Goal: Navigation & Orientation: Go to known website

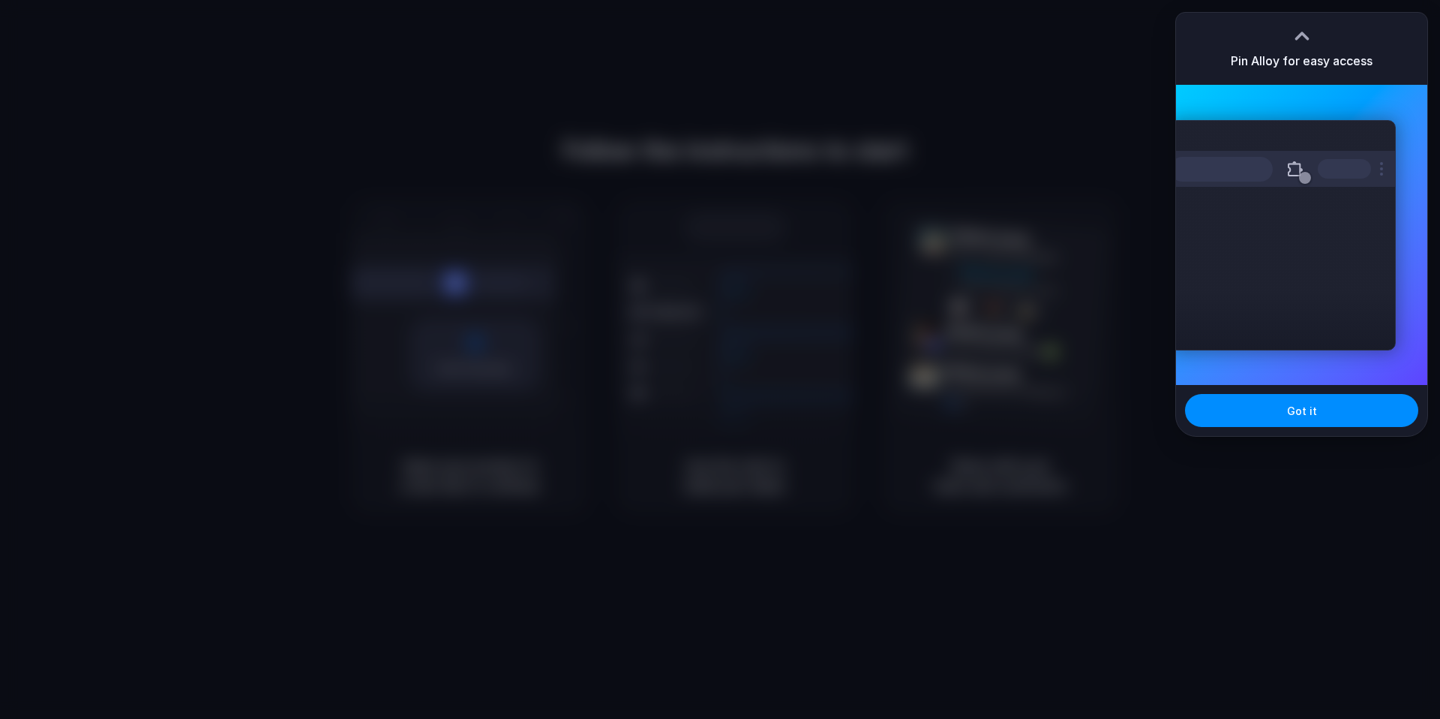
click at [1090, 93] on div at bounding box center [720, 359] width 1440 height 719
click at [1049, 182] on div at bounding box center [720, 359] width 1440 height 719
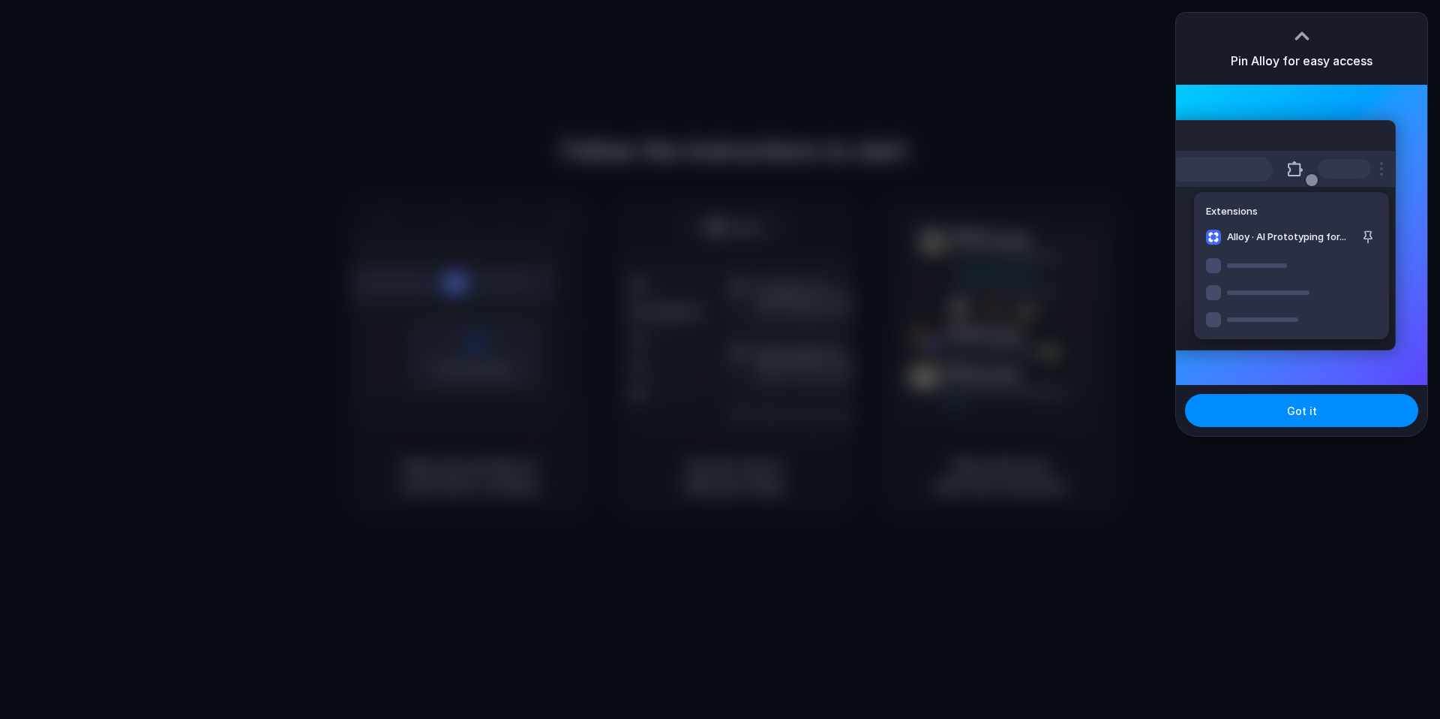
click at [1148, 57] on div at bounding box center [720, 359] width 1440 height 719
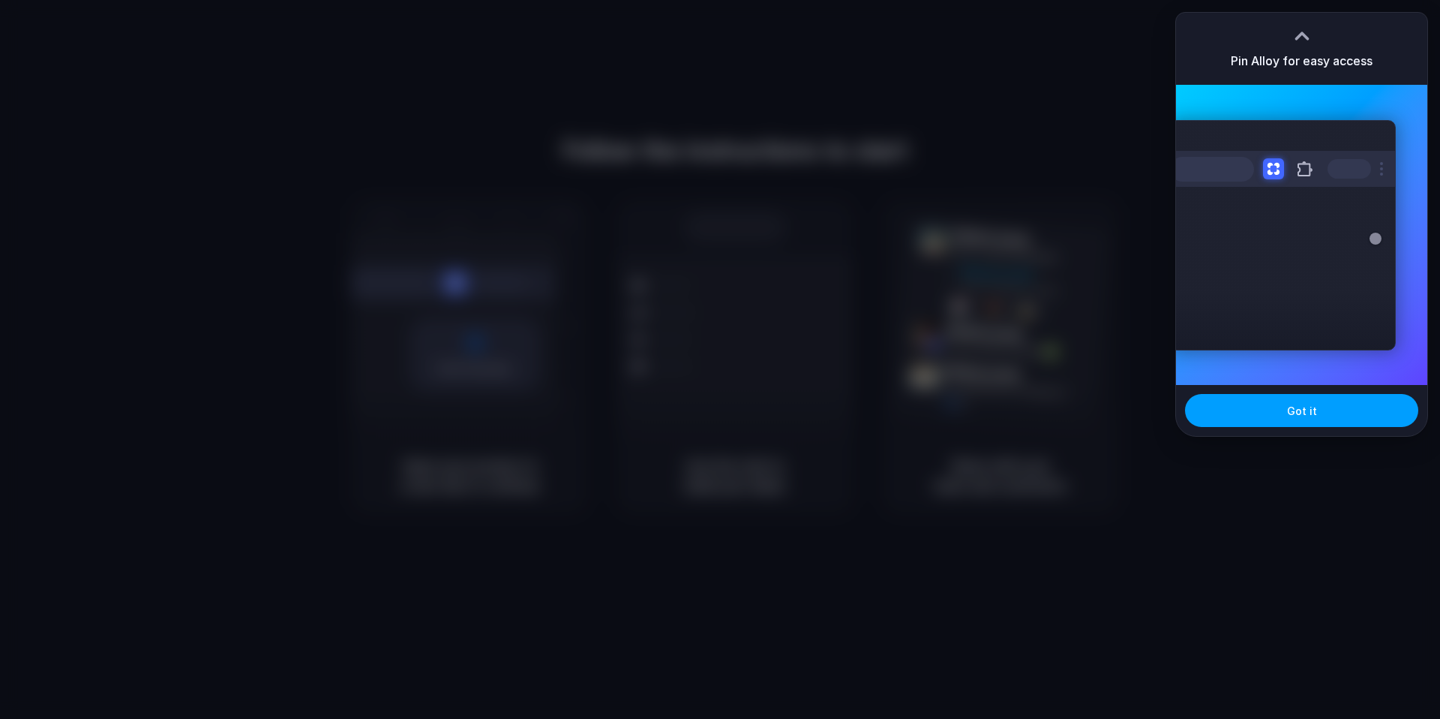
click at [1298, 407] on span "Got it" at bounding box center [1302, 411] width 30 height 16
